Goal: Task Accomplishment & Management: Use online tool/utility

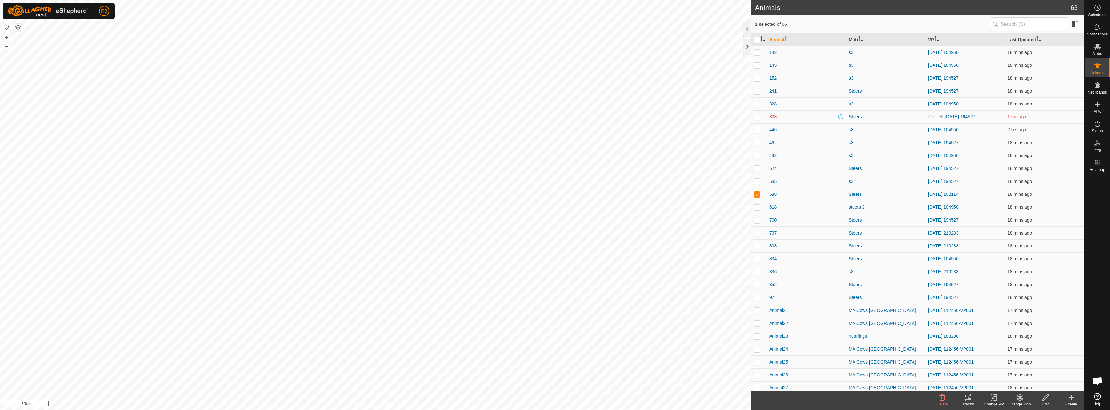
click at [970, 400] on icon at bounding box center [968, 397] width 6 height 5
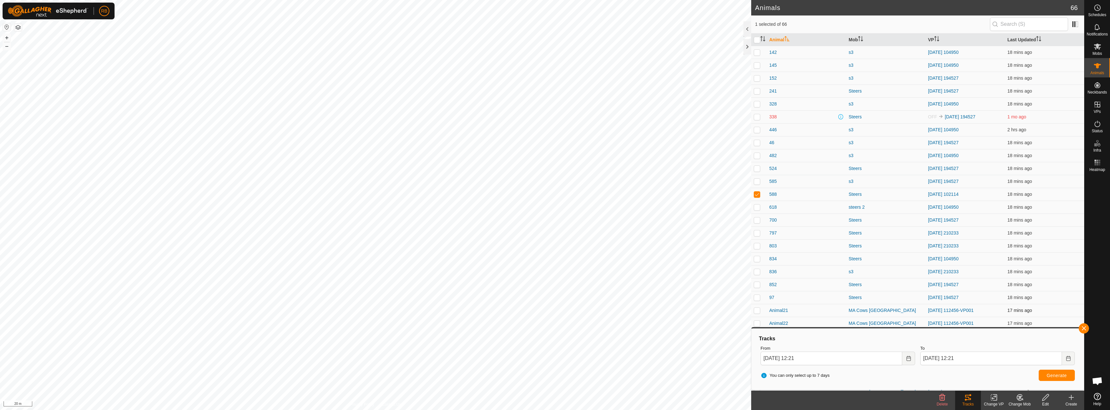
checkbox input "false"
checkbox input "true"
click at [1086, 328] on button "button" at bounding box center [1084, 328] width 10 height 10
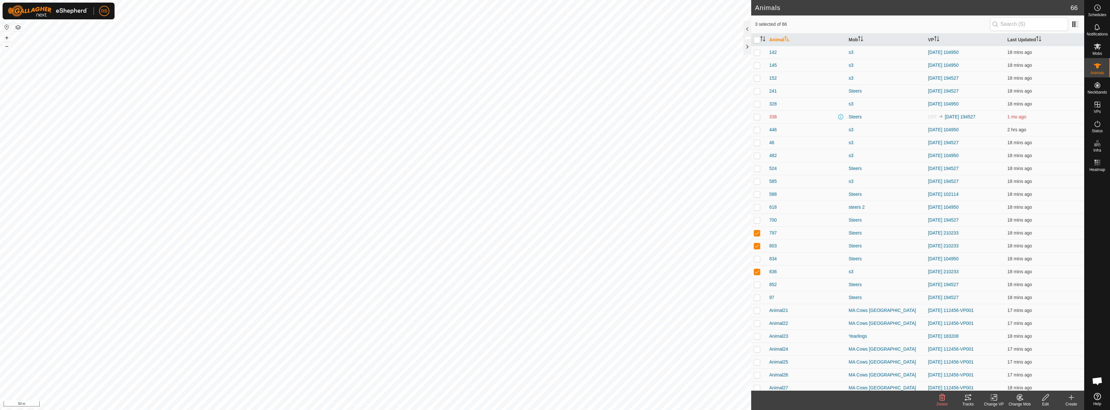
click at [966, 395] on icon at bounding box center [968, 397] width 6 height 5
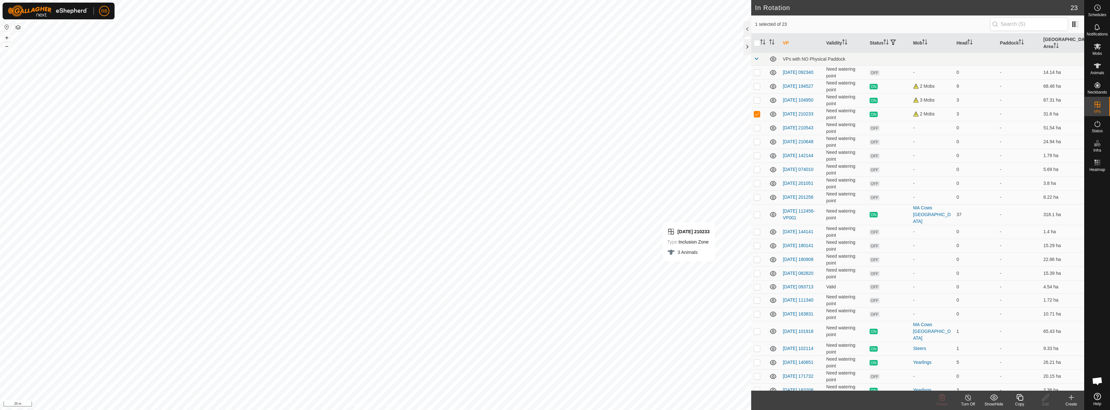
click at [1019, 403] on div "Copy" at bounding box center [1020, 405] width 26 height 6
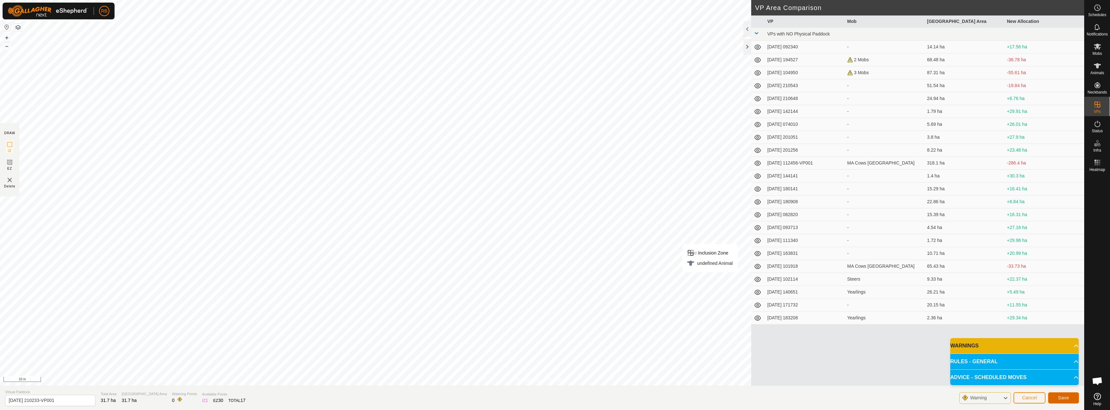
click at [1059, 395] on span "Save" at bounding box center [1063, 397] width 11 height 5
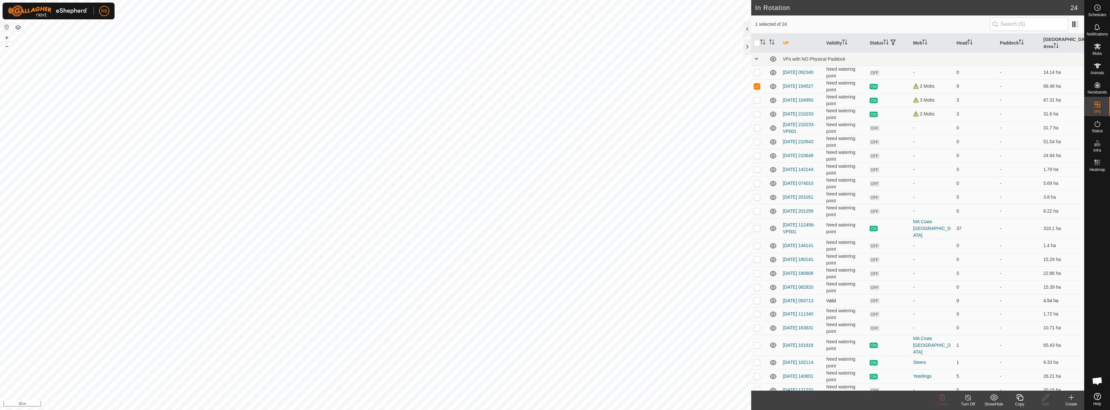
checkbox input "false"
checkbox input "true"
checkbox input "false"
checkbox input "true"
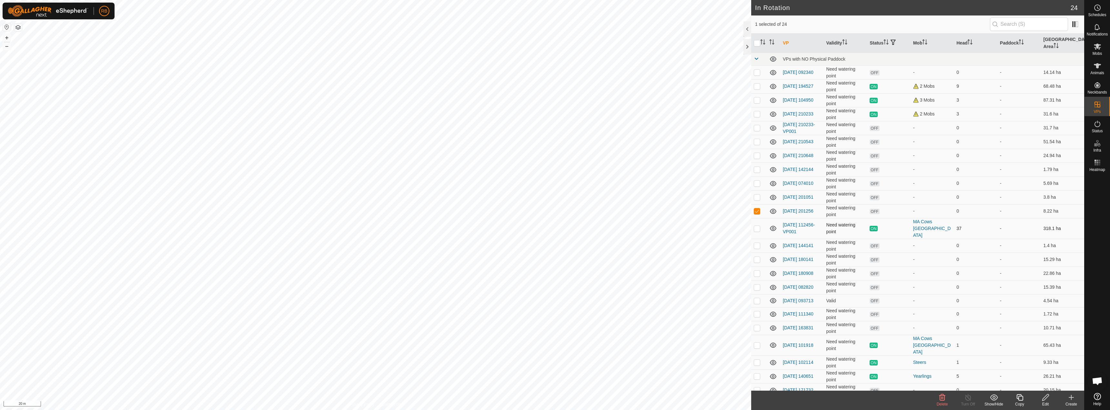
checkbox input "false"
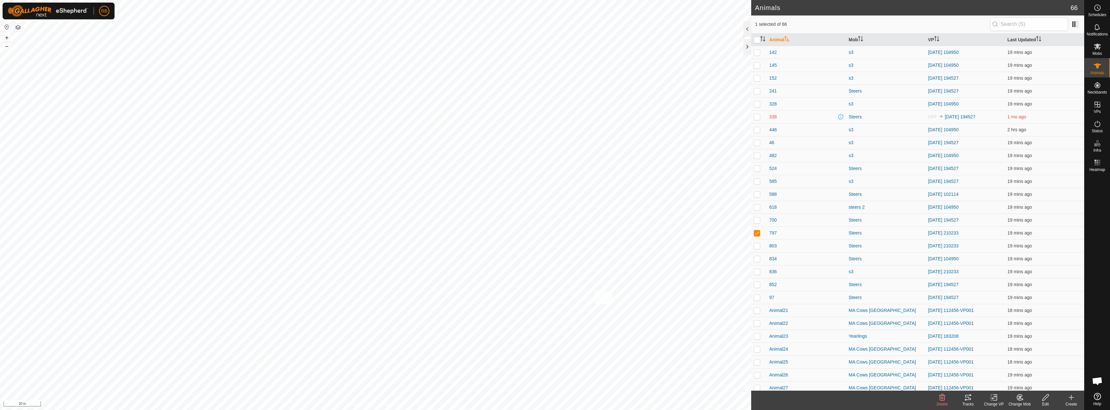
checkbox input "true"
click at [989, 399] on change-vp-svg-icon at bounding box center [994, 398] width 26 height 8
click at [1006, 367] on link "Choose VP..." at bounding box center [1014, 369] width 64 height 13
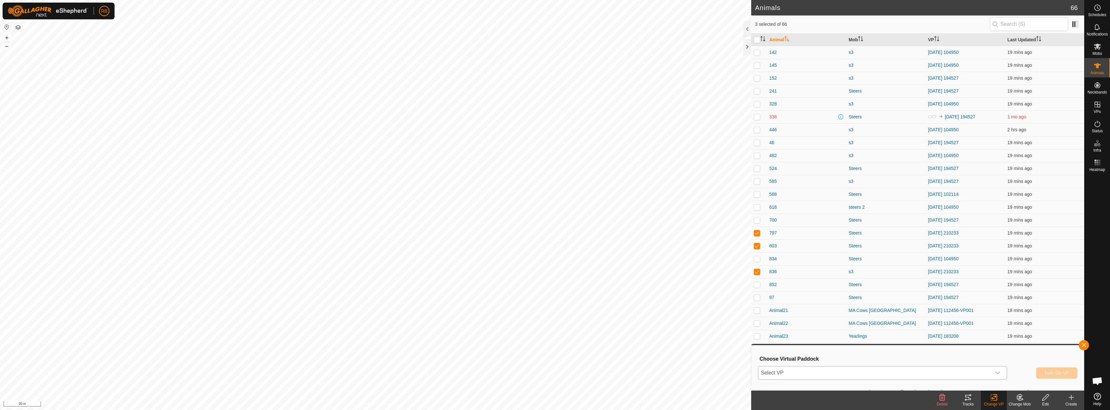
click at [949, 371] on span "Select VP" at bounding box center [874, 373] width 233 height 13
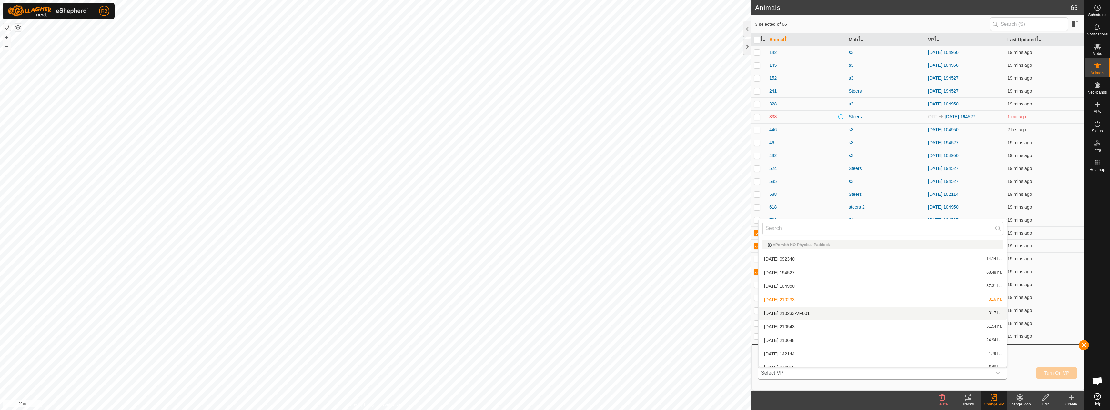
click at [902, 316] on li "[DATE] 210233-VP001 31.7 ha" at bounding box center [883, 313] width 249 height 13
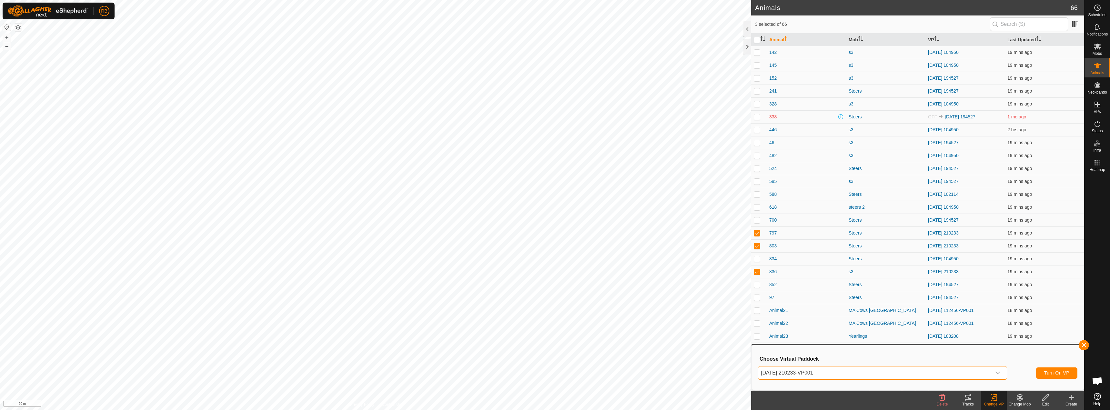
click at [1068, 379] on div "[DATE] 210233-VP001 Turn On VP" at bounding box center [918, 372] width 320 height 15
click at [1066, 376] on span "Turn On VP" at bounding box center [1056, 373] width 25 height 5
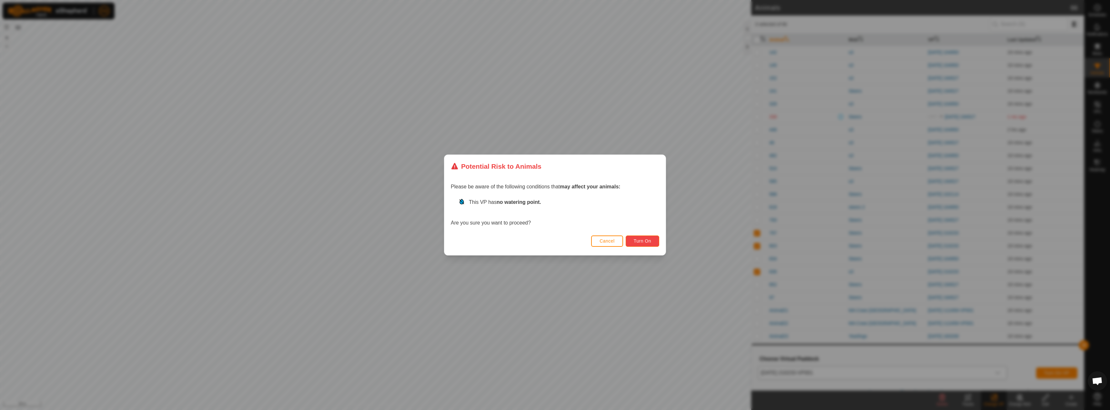
click at [654, 243] on button "Turn On" at bounding box center [643, 241] width 34 height 11
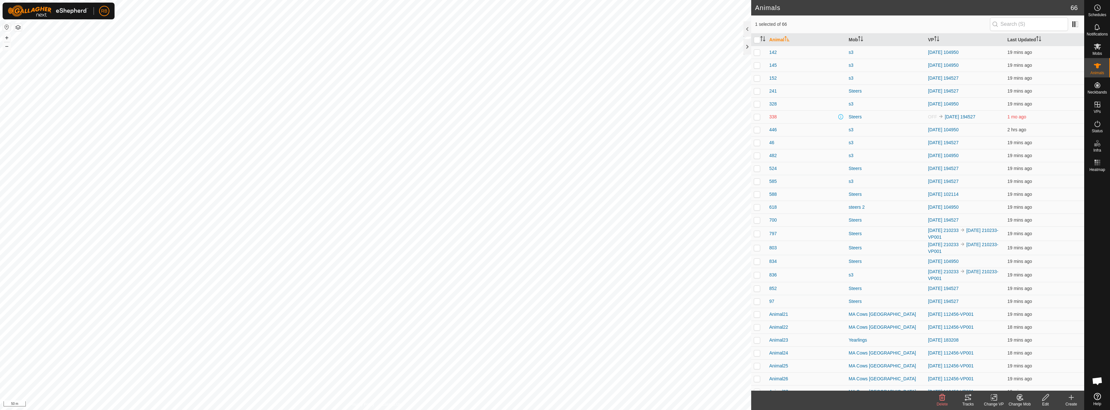
click at [996, 397] on icon at bounding box center [994, 398] width 8 height 8
click at [1005, 369] on link "Choose VP..." at bounding box center [1014, 369] width 64 height 13
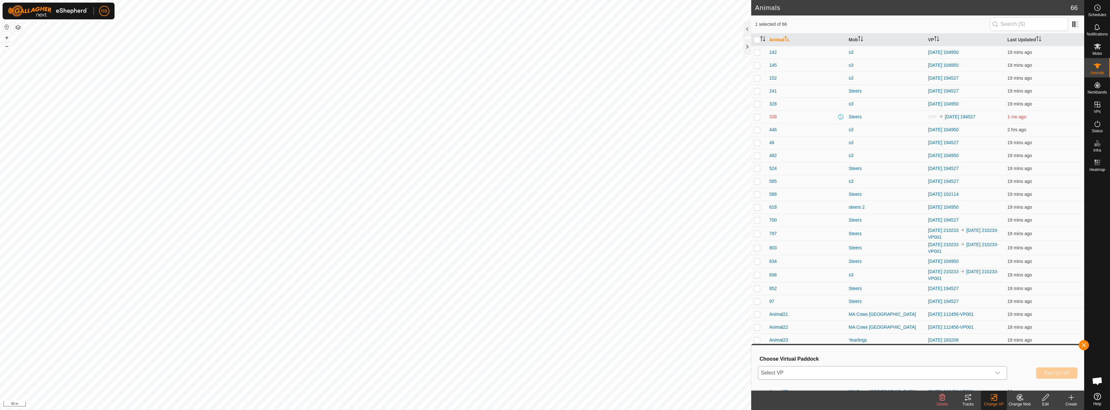
click at [880, 378] on span "Select VP" at bounding box center [874, 373] width 233 height 13
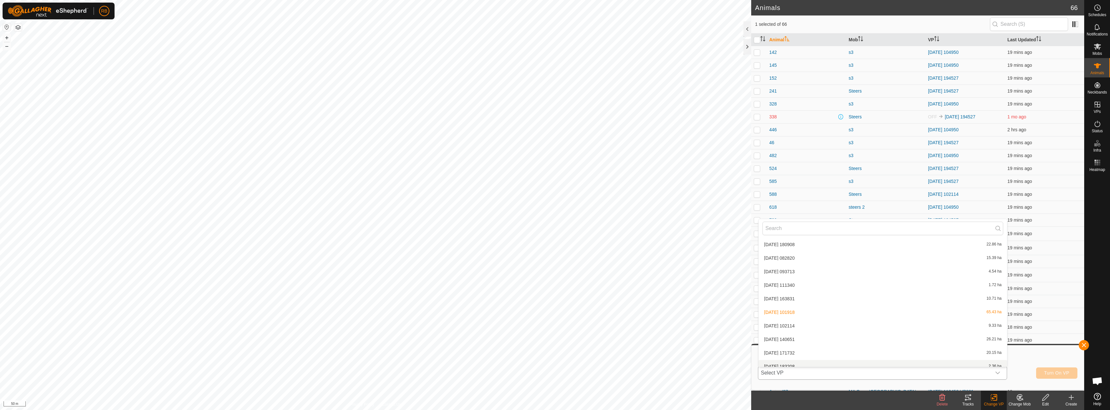
scroll to position [210, 0]
click at [809, 342] on li "[DATE] 171732 20.15 ha" at bounding box center [883, 347] width 249 height 13
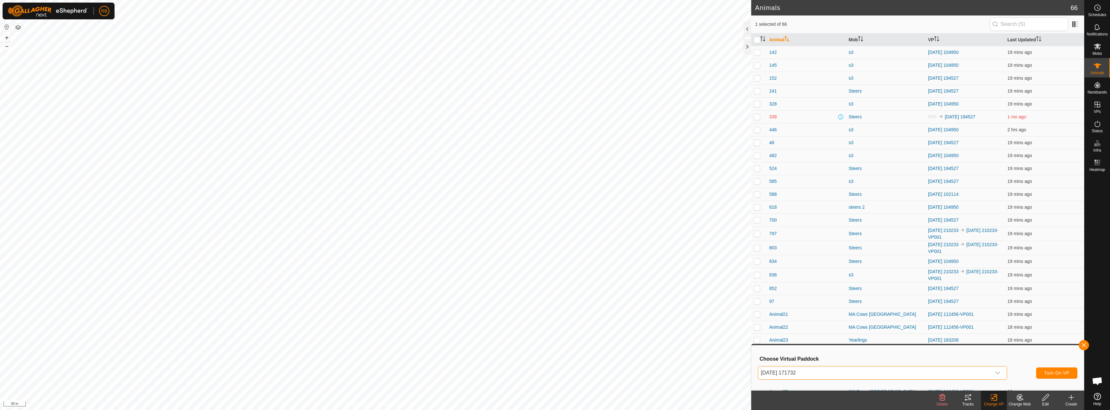
click at [826, 373] on span "[DATE] 171732" at bounding box center [874, 373] width 233 height 13
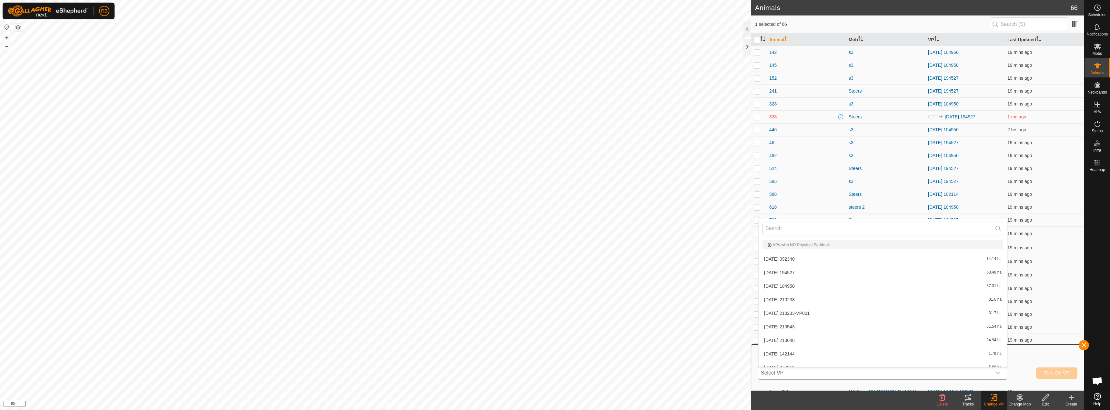
scroll to position [197, 0]
click at [799, 357] on li "[DATE] 171732 20.15 ha" at bounding box center [883, 360] width 249 height 13
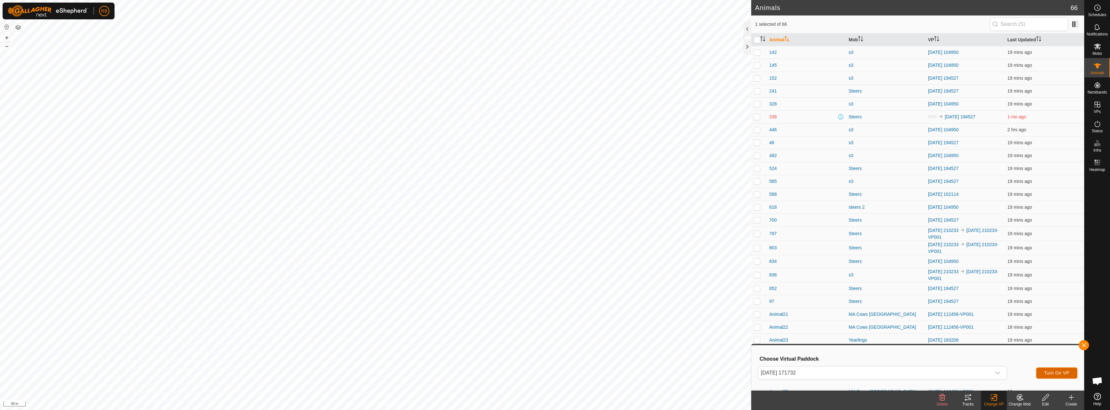
click at [1056, 377] on button "Turn On VP" at bounding box center [1056, 373] width 41 height 11
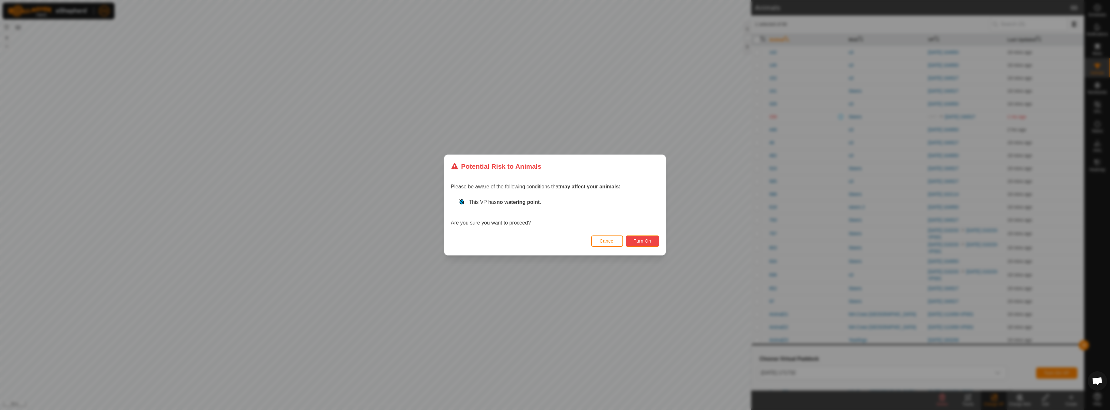
click at [641, 242] on span "Turn On" at bounding box center [642, 241] width 17 height 5
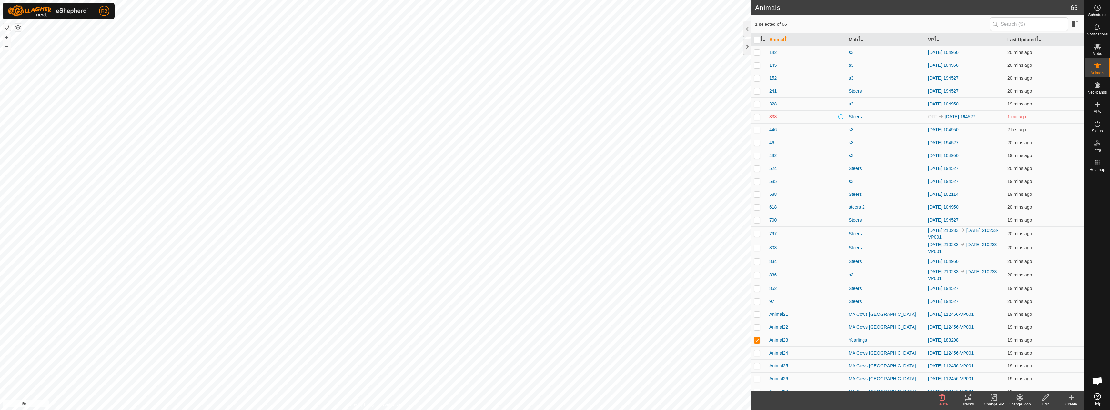
checkbox input "true"
click at [975, 404] on div "Tracks" at bounding box center [968, 405] width 26 height 6
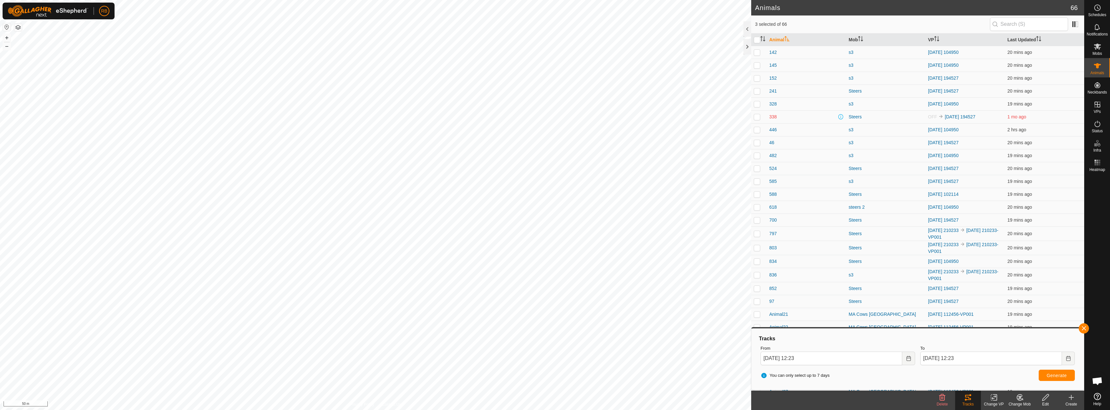
click at [987, 398] on change-vp-svg-icon at bounding box center [994, 398] width 26 height 8
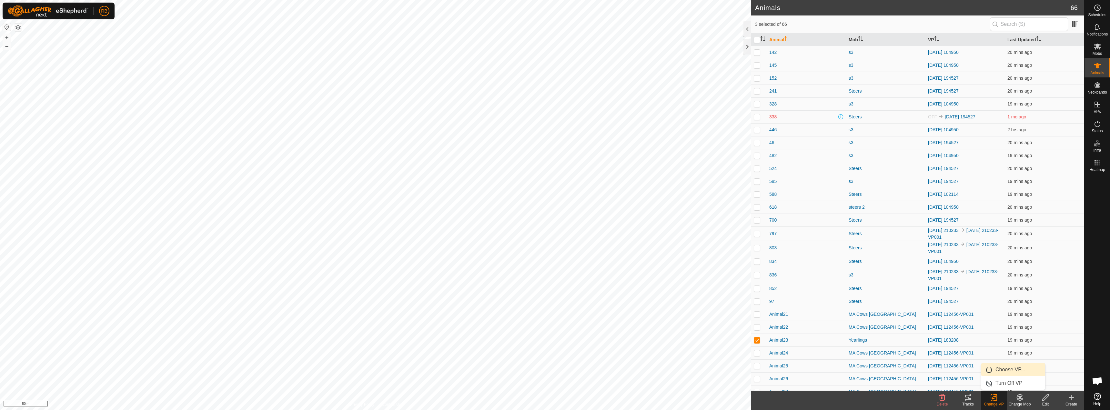
click at [1006, 370] on link "Choose VP..." at bounding box center [1014, 369] width 64 height 13
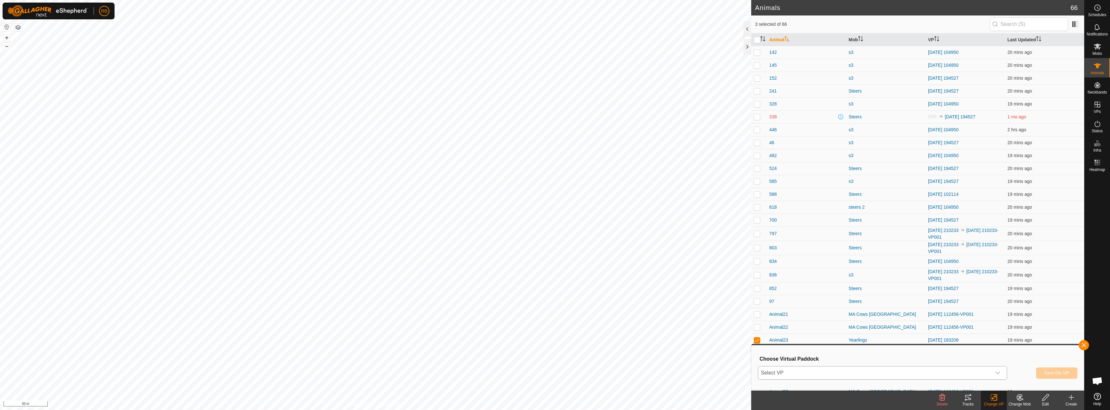
click at [820, 375] on span "Select VP" at bounding box center [874, 373] width 233 height 13
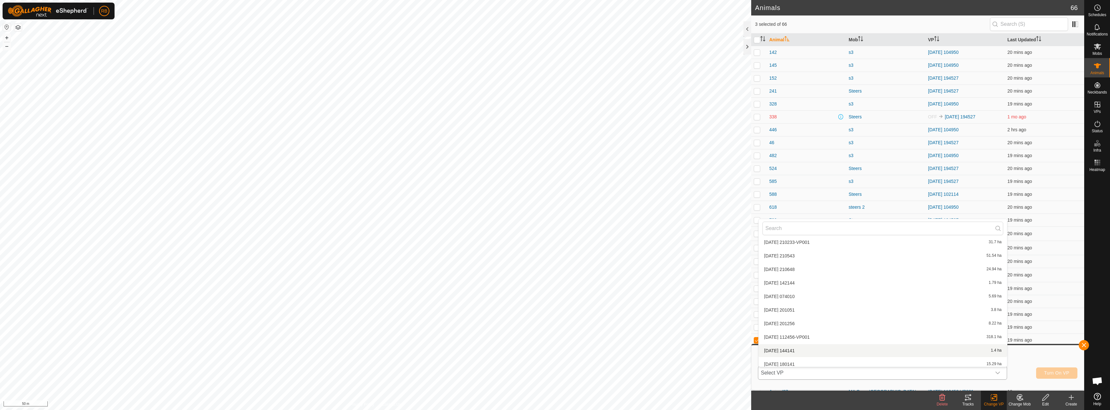
scroll to position [75, 0]
click at [794, 359] on li "[DATE] 180141 15.29 ha" at bounding box center [883, 360] width 249 height 13
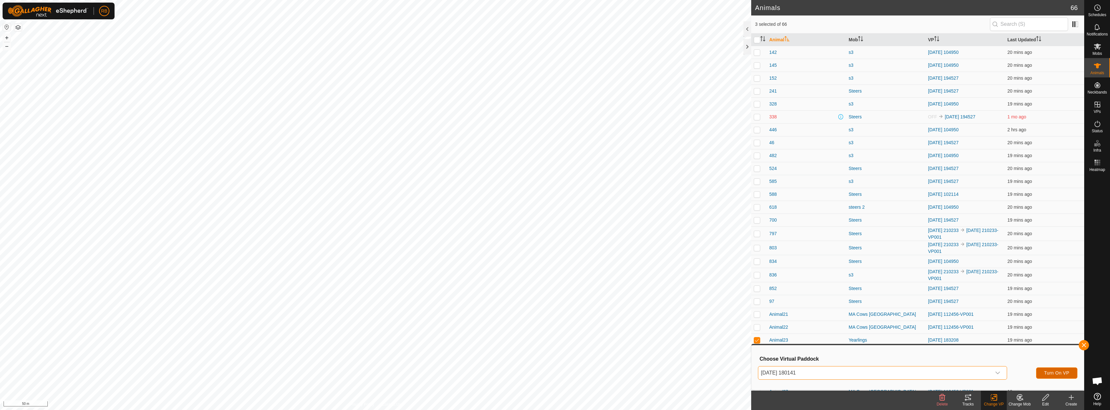
click at [1044, 372] on span "Turn On VP" at bounding box center [1056, 373] width 25 height 5
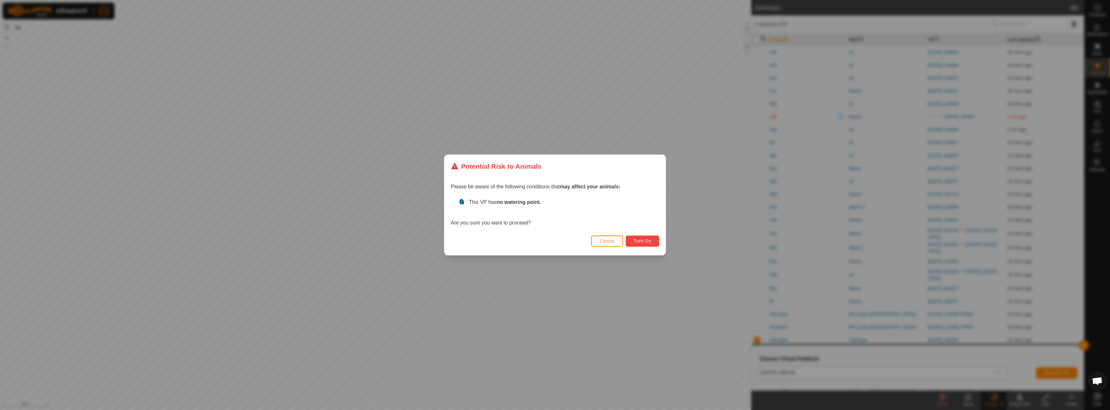
click at [654, 246] on button "Turn On" at bounding box center [643, 241] width 34 height 11
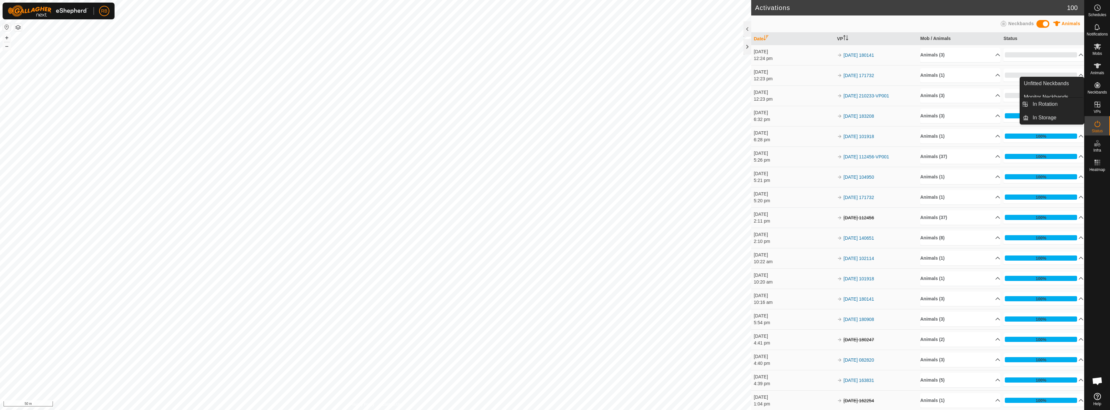
click at [1096, 101] on icon at bounding box center [1098, 105] width 8 height 8
click at [1056, 101] on link "In Rotation" at bounding box center [1056, 104] width 55 height 13
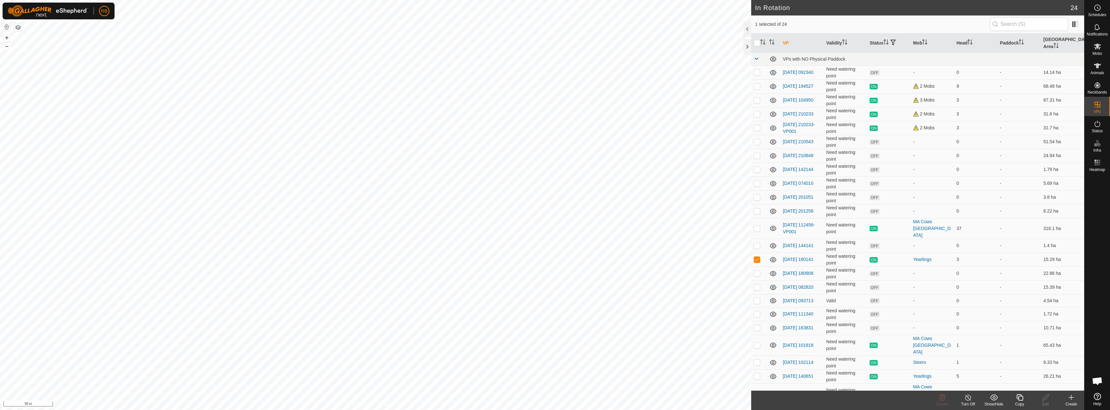
click at [1074, 401] on div "Create" at bounding box center [1072, 400] width 26 height 19
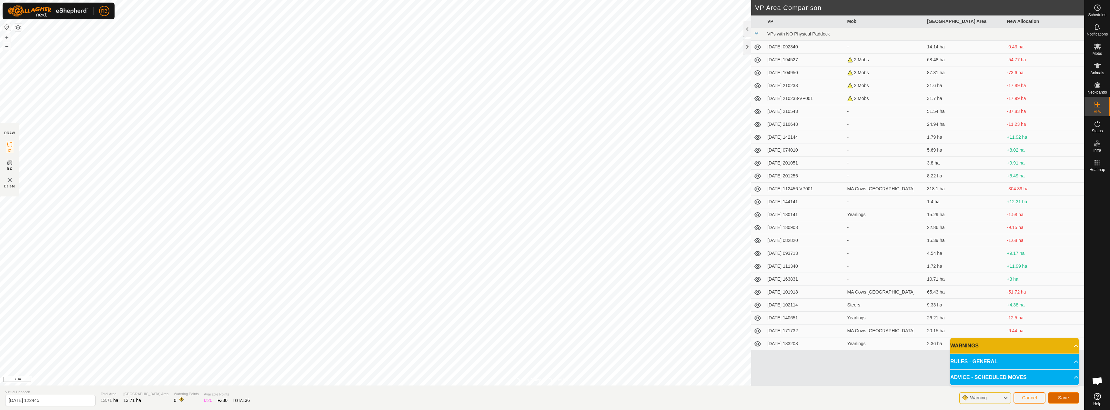
click at [1058, 402] on button "Save" at bounding box center [1063, 397] width 31 height 11
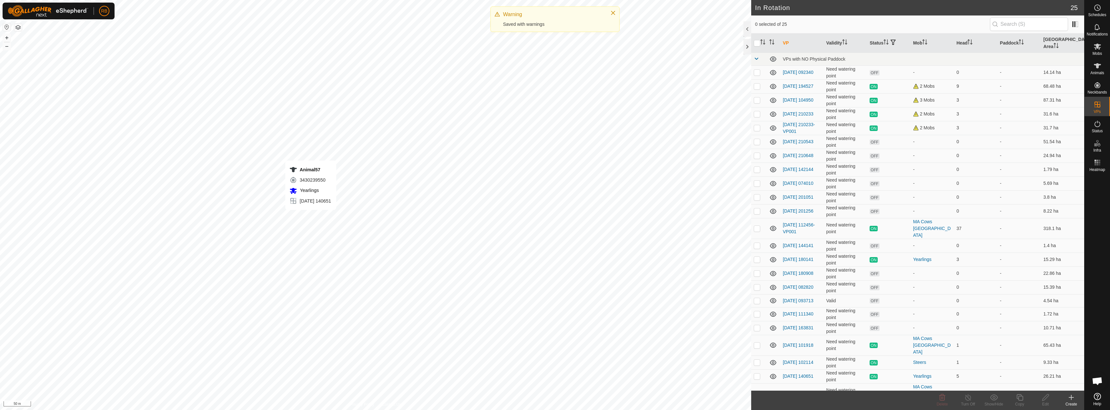
checkbox input "true"
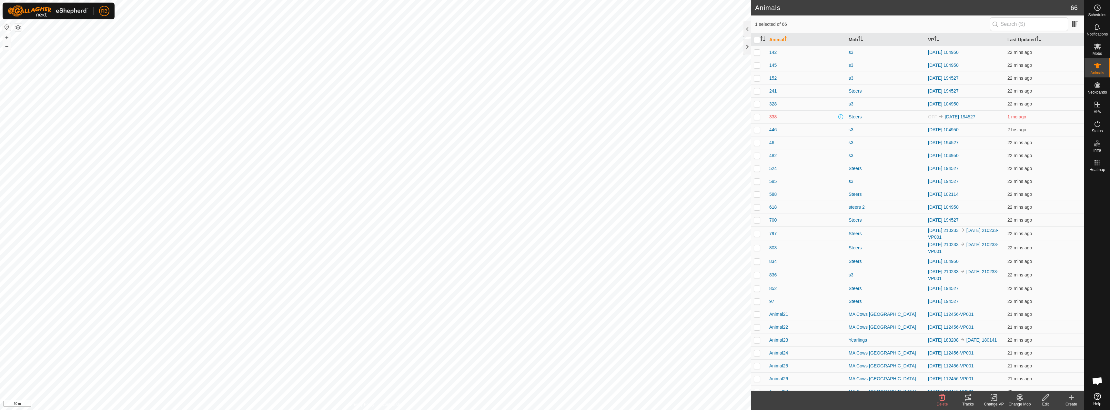
checkbox input "true"
click at [992, 399] on icon at bounding box center [994, 398] width 5 height 4
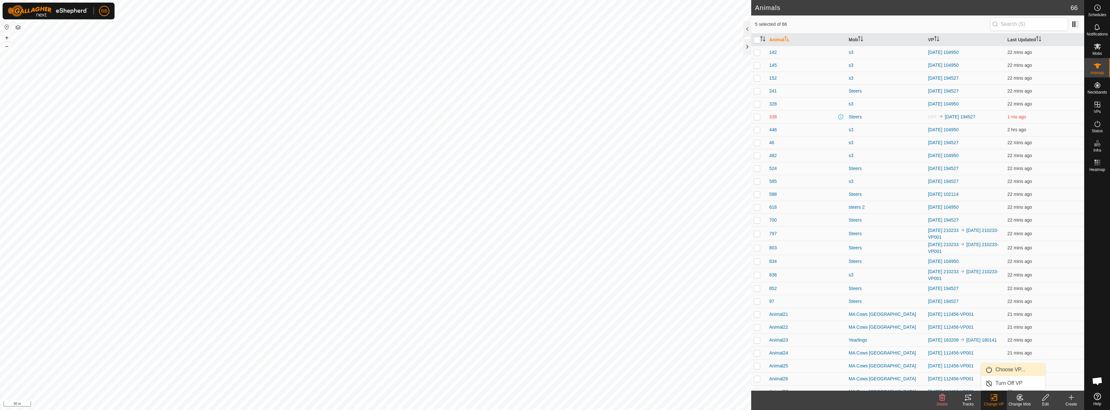
click at [1009, 371] on link "Choose VP..." at bounding box center [1014, 369] width 64 height 13
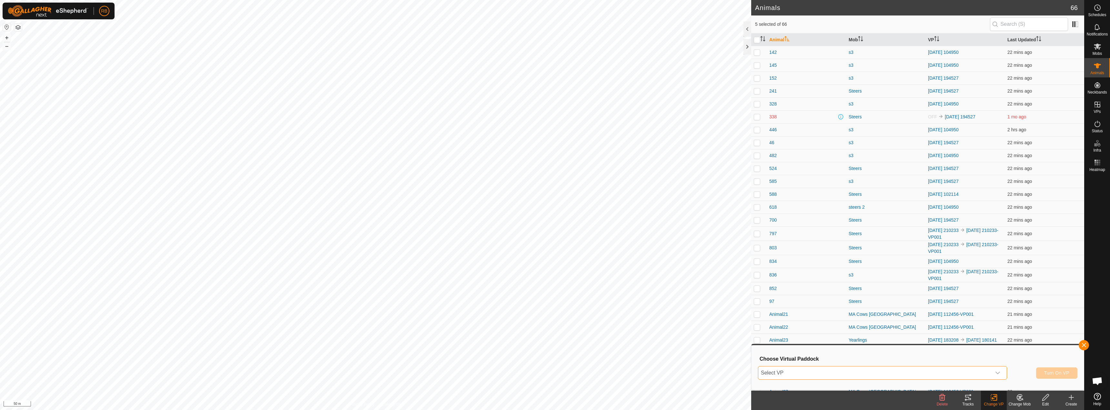
click at [852, 368] on span "Select VP" at bounding box center [874, 373] width 233 height 13
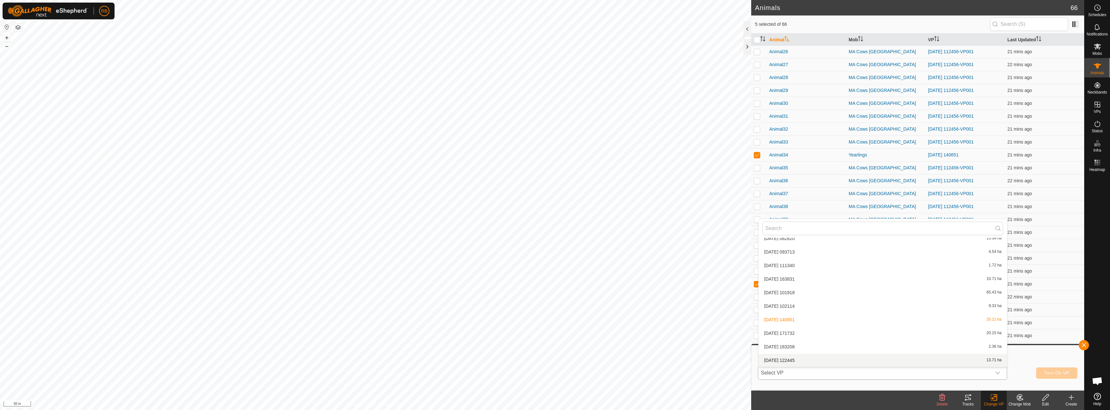
scroll to position [516, 0]
click at [794, 360] on li "[DATE] 122445 13.71 ha" at bounding box center [883, 360] width 249 height 13
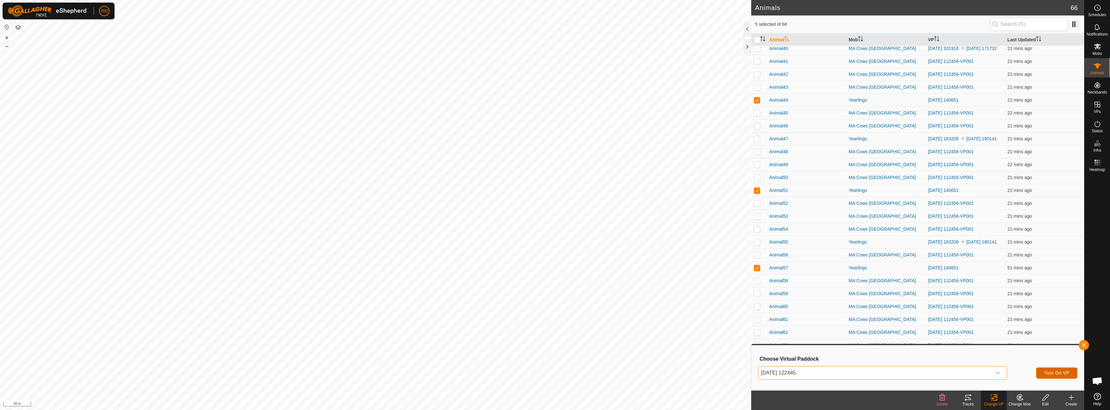
click at [1063, 374] on span "Turn On VP" at bounding box center [1056, 373] width 25 height 5
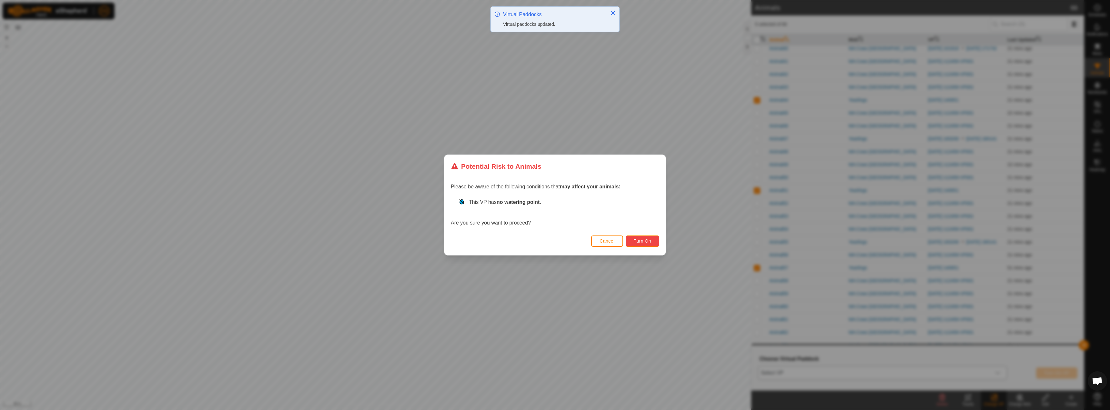
click at [644, 242] on span "Turn On" at bounding box center [642, 241] width 17 height 5
